Goal: Find contact information: Obtain details needed to contact an individual or organization

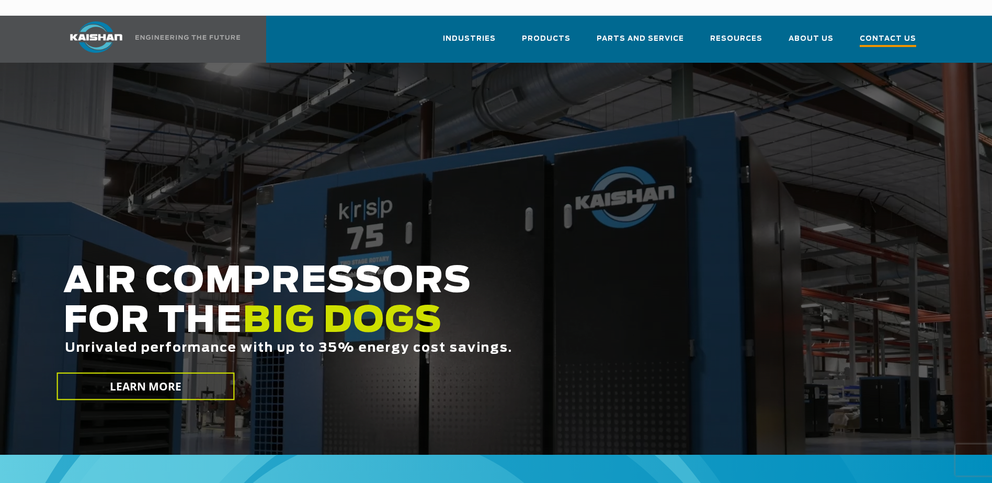
click at [882, 33] on span "Contact Us" at bounding box center [887, 40] width 56 height 14
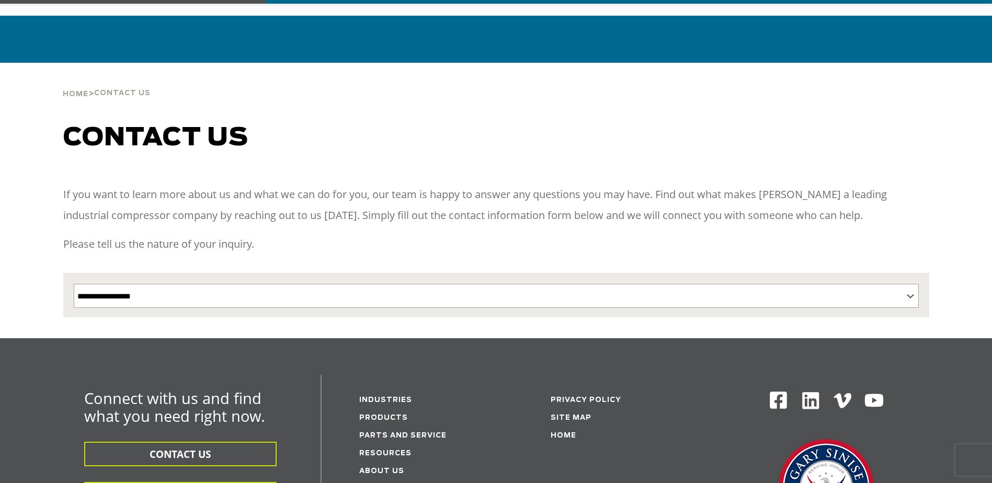
scroll to position [157, 0]
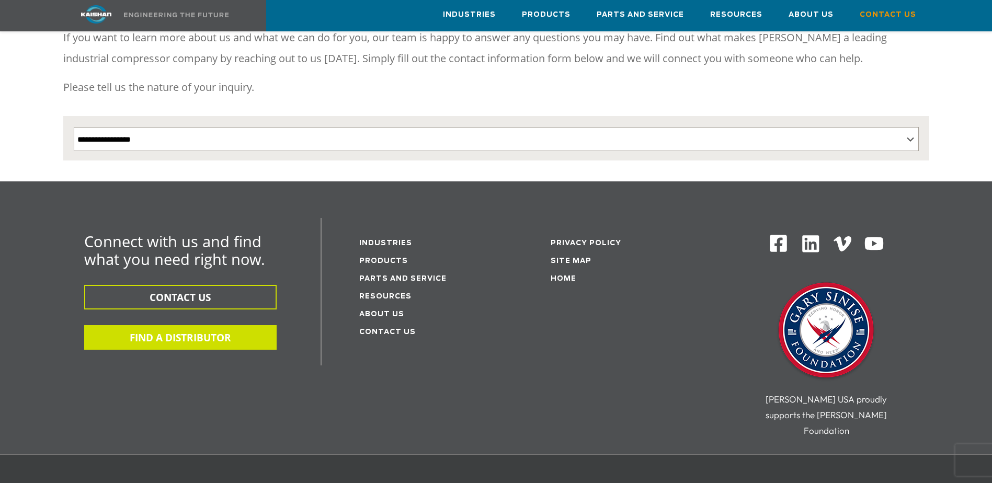
click at [196, 325] on button "FIND A DISTRIBUTOR" at bounding box center [180, 337] width 192 height 25
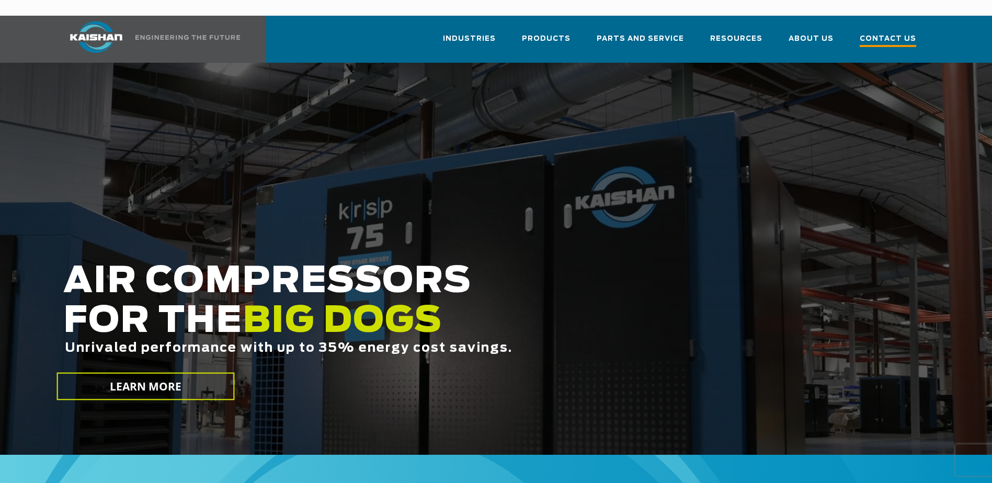
click at [876, 33] on span "Contact Us" at bounding box center [887, 40] width 56 height 14
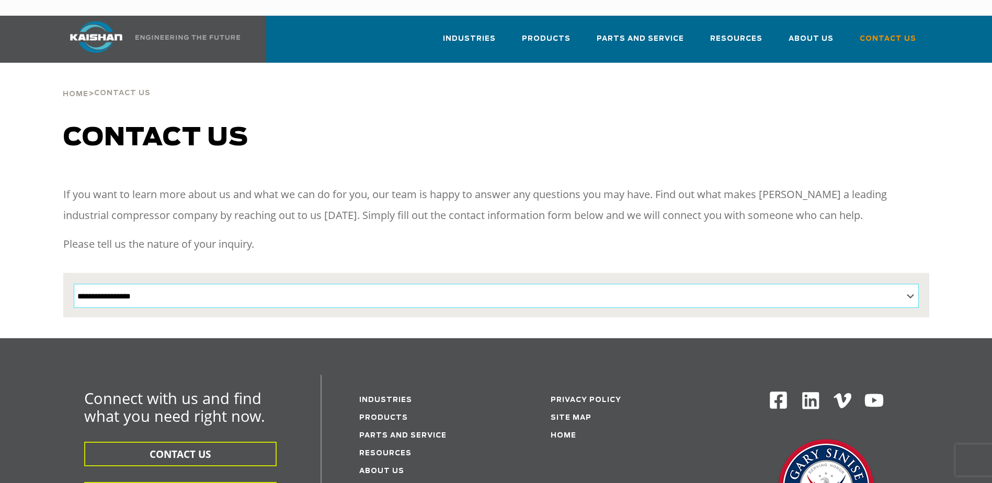
click at [870, 284] on select "**********" at bounding box center [496, 296] width 845 height 24
select select "**********"
click at [74, 284] on select "**********" at bounding box center [496, 296] width 845 height 24
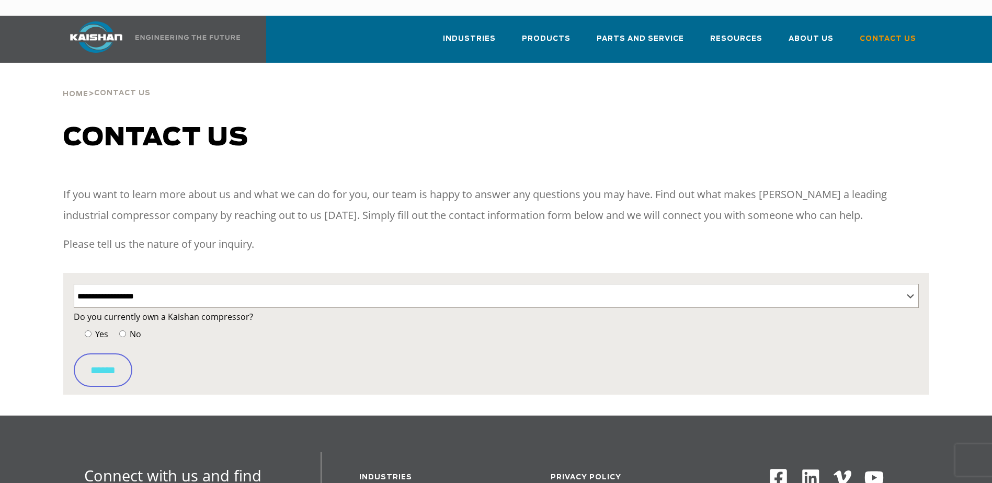
click at [94, 328] on span "Yes" at bounding box center [100, 334] width 15 height 12
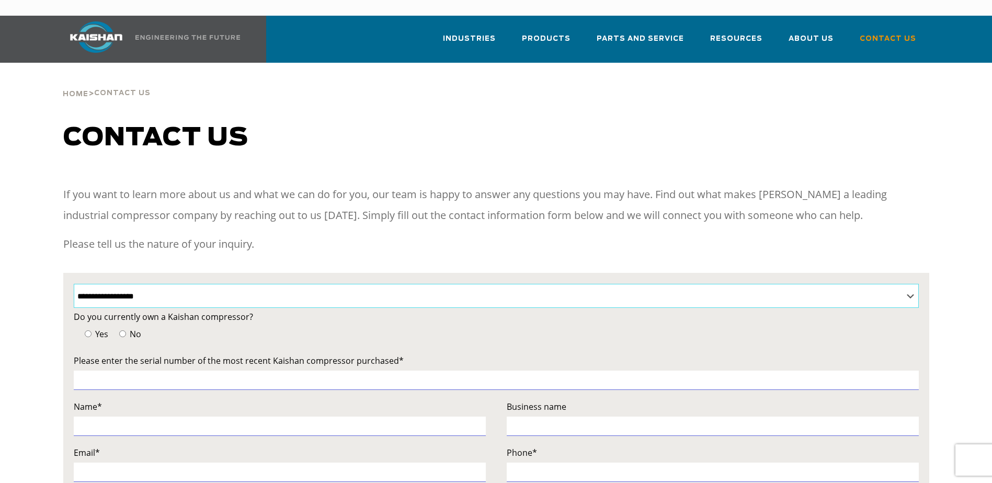
click at [148, 284] on select "**********" at bounding box center [496, 296] width 845 height 24
click at [159, 242] on div "If you want to learn more about us and what we can do for you, our team is happ…" at bounding box center [496, 223] width 866 height 78
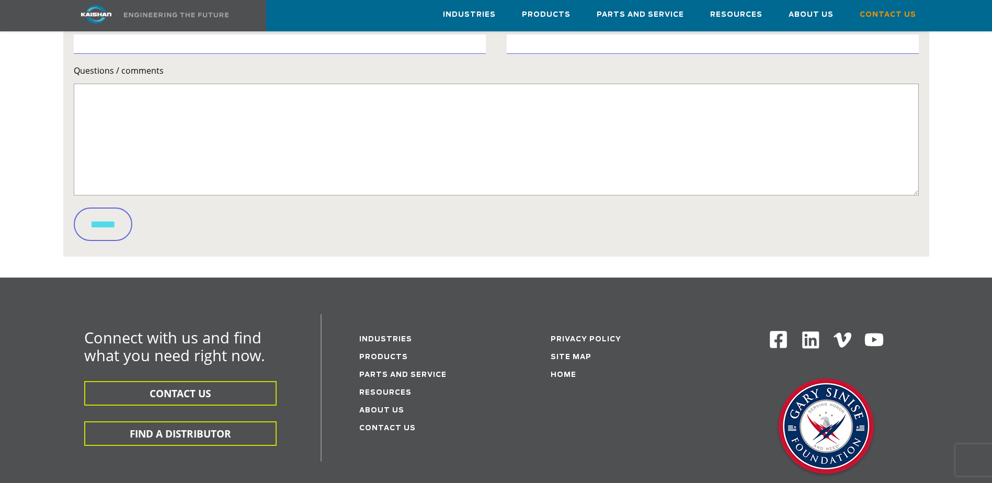
scroll to position [471, 0]
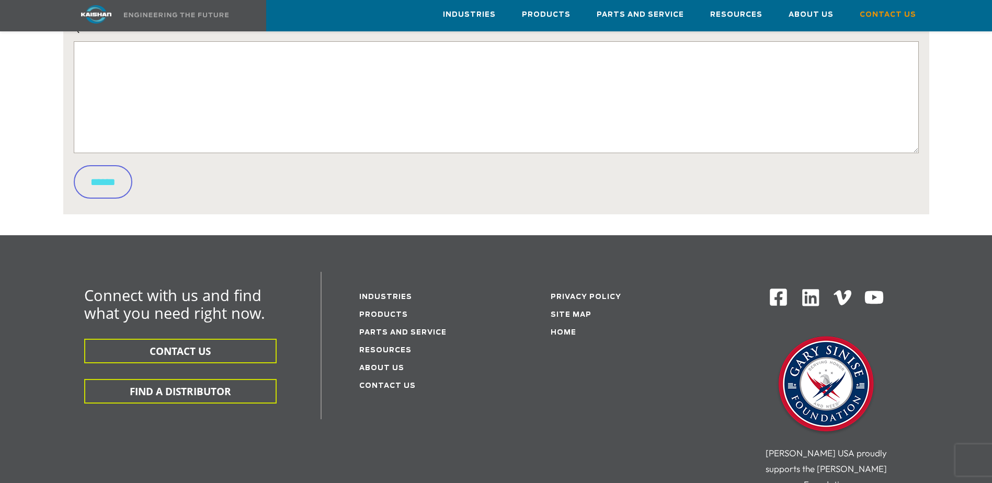
click at [558, 305] on li "Site Map" at bounding box center [624, 314] width 147 height 18
click at [558, 312] on link "Site Map" at bounding box center [571, 315] width 41 height 7
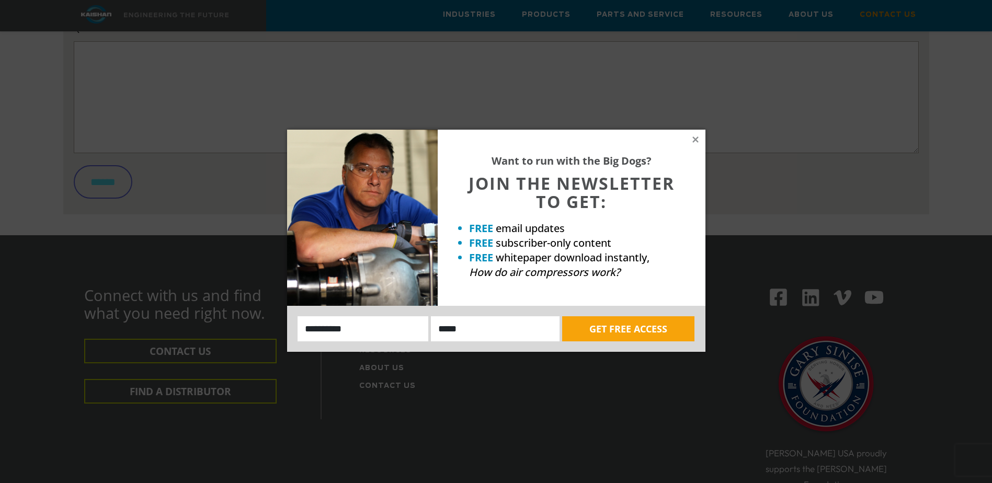
click at [690, 137] on div "Want to run with the Big Dogs? JOIN THE NEWSLETTER TO GET: FREE email updates F…" at bounding box center [572, 218] width 268 height 176
click at [696, 139] on icon at bounding box center [695, 139] width 6 height 6
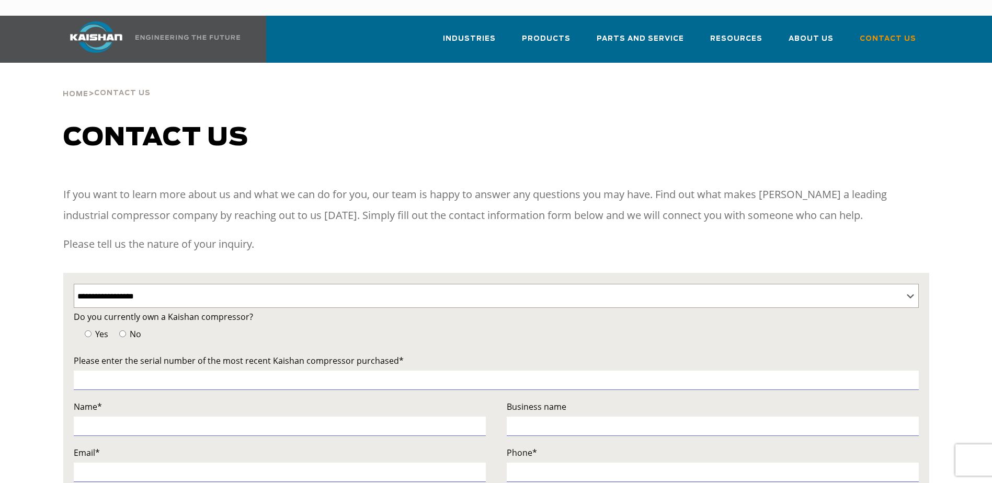
scroll to position [52, 0]
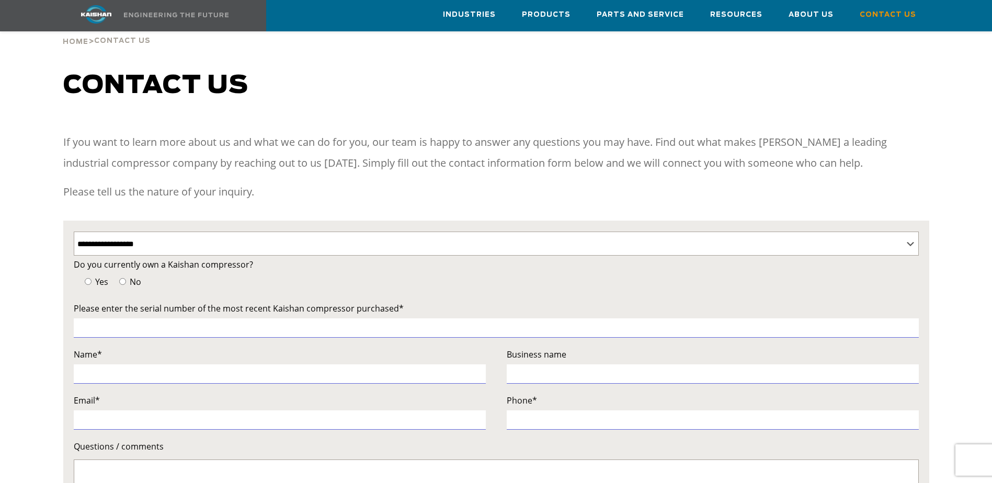
click at [128, 276] on span "No" at bounding box center [135, 282] width 14 height 12
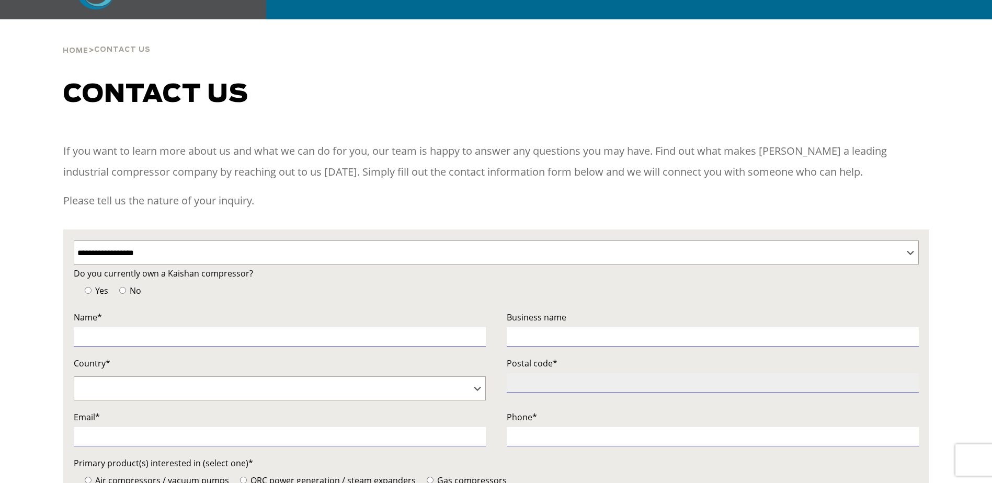
scroll to position [0, 0]
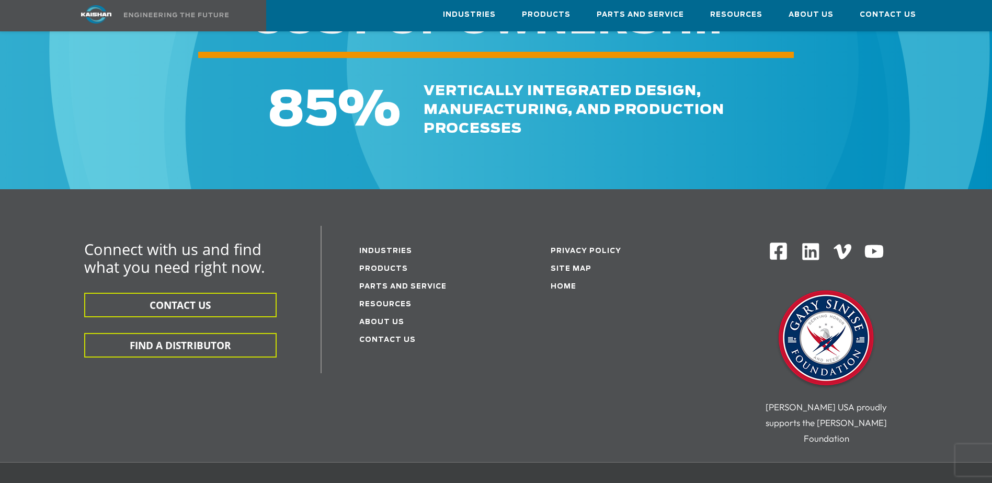
scroll to position [993, 0]
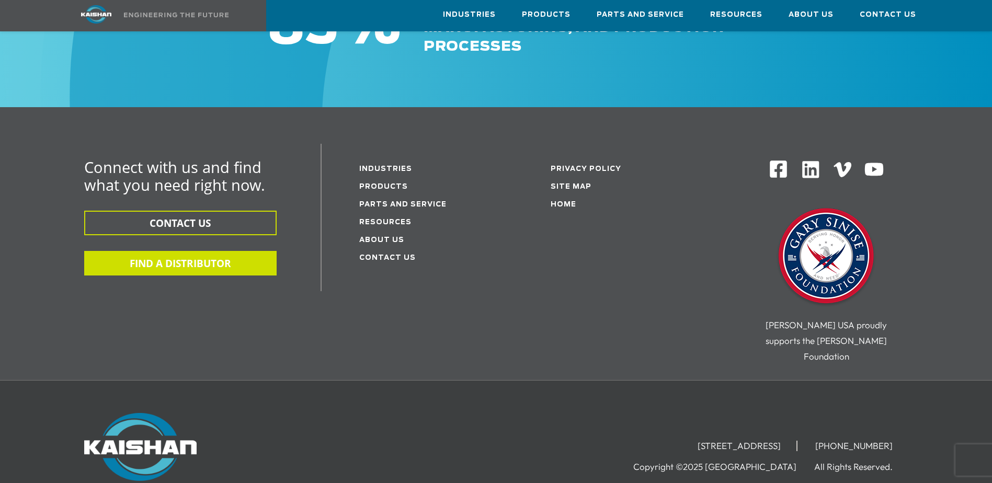
click at [174, 256] on button "FIND A DISTRIBUTOR" at bounding box center [180, 263] width 192 height 25
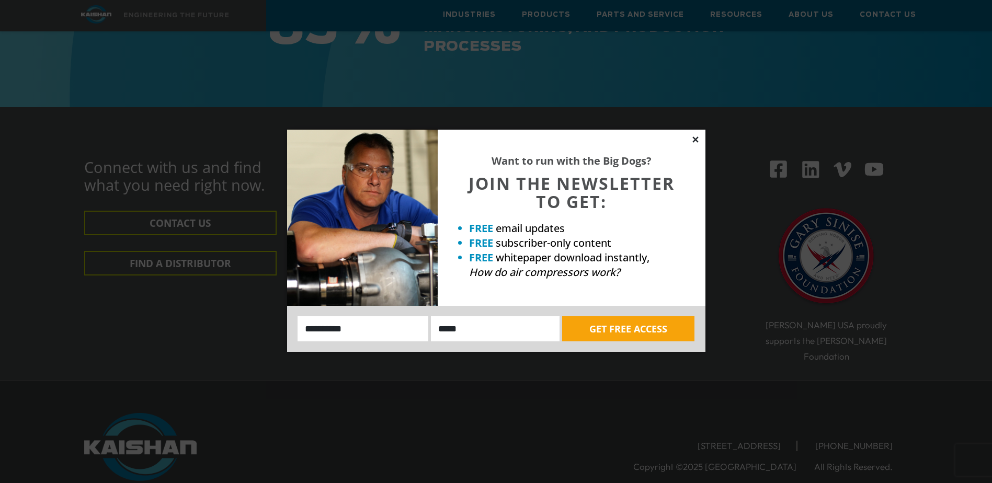
click at [698, 143] on icon at bounding box center [695, 139] width 9 height 9
